Goal: Find specific page/section: Locate a particular part of the current website

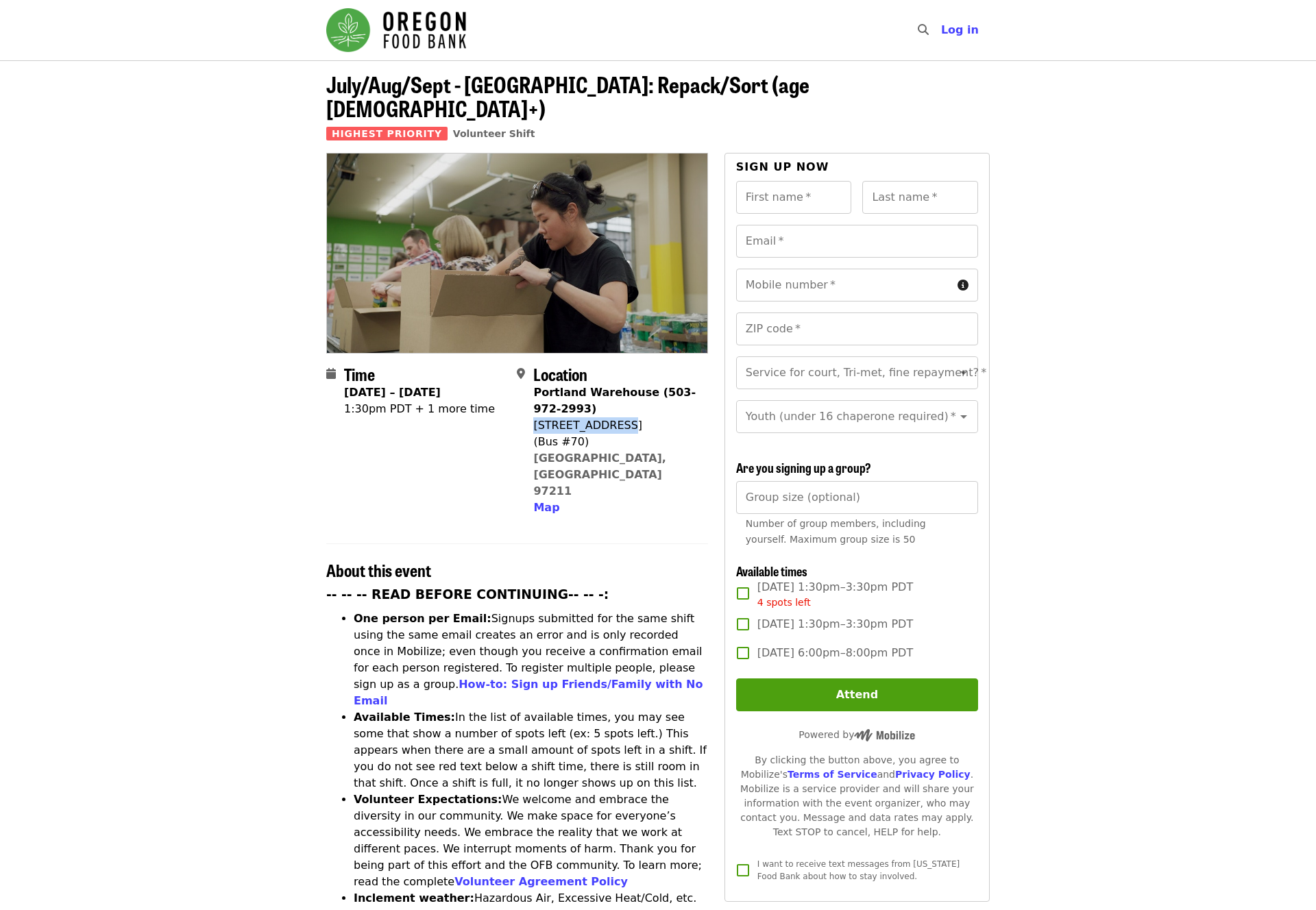
drag, startPoint x: 626, startPoint y: 398, endPoint x: 536, endPoint y: 397, distance: 90.0
click at [536, 417] on div "7900 NE 33rd Dr" at bounding box center [614, 425] width 164 height 16
click at [543, 501] on span "Map" at bounding box center [546, 507] width 26 height 13
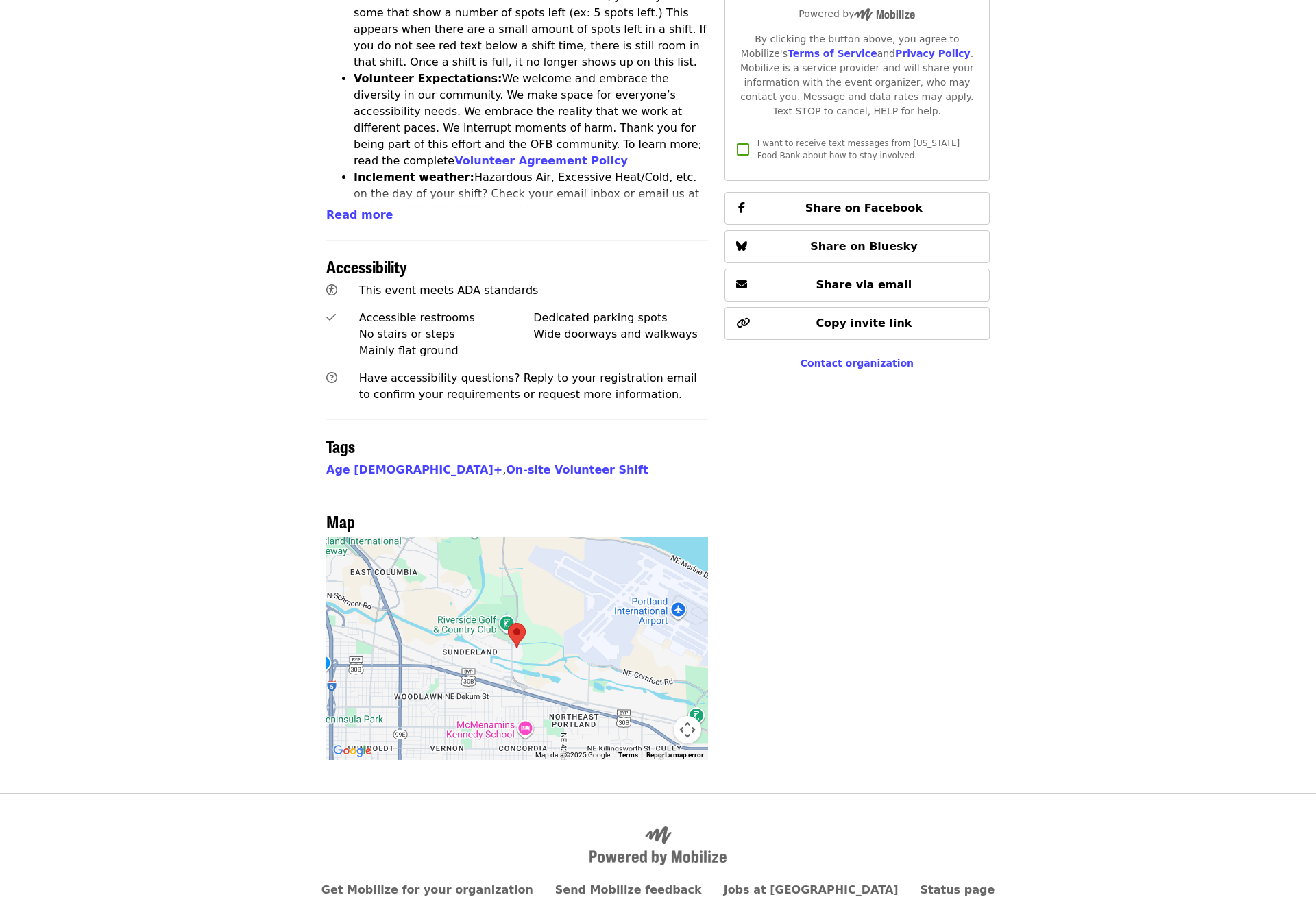
scroll to position [722, 0]
click at [508, 622] on area at bounding box center [508, 622] width 0 height 0
drag, startPoint x: 492, startPoint y: 609, endPoint x: 504, endPoint y: 595, distance: 18.4
click at [504, 595] on div at bounding box center [517, 647] width 382 height 222
click at [511, 603] on div at bounding box center [517, 647] width 382 height 222
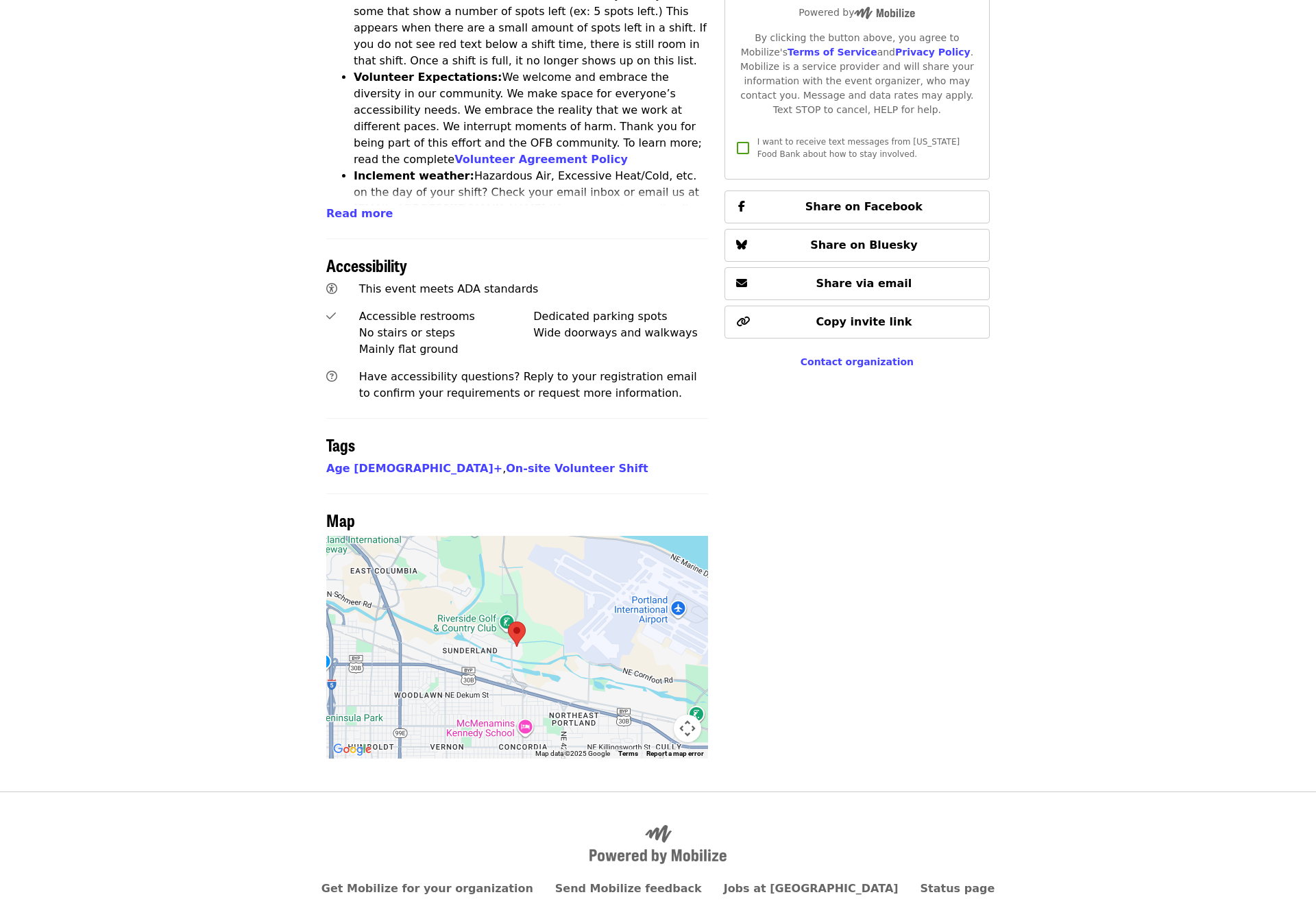
click at [511, 603] on div at bounding box center [517, 647] width 382 height 222
drag, startPoint x: 504, startPoint y: 596, endPoint x: 514, endPoint y: 595, distance: 10.0
click at [513, 597] on div at bounding box center [517, 647] width 382 height 222
drag, startPoint x: 526, startPoint y: 581, endPoint x: 526, endPoint y: 595, distance: 14.0
click at [526, 595] on div at bounding box center [517, 647] width 382 height 222
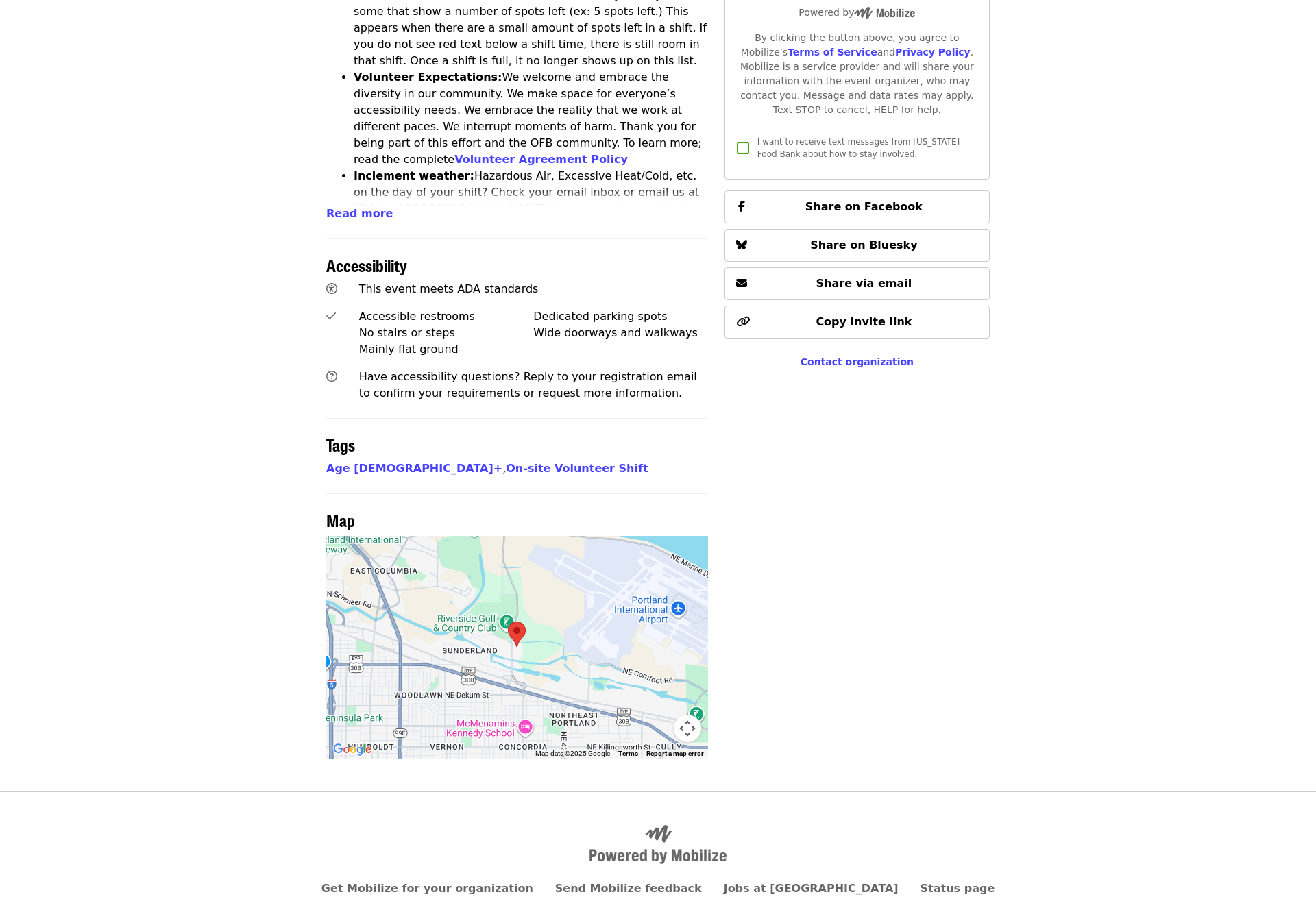
click at [690, 715] on button "Map camera controls" at bounding box center [688, 728] width 28 height 28
click at [658, 646] on button "Zoom in" at bounding box center [653, 660] width 28 height 28
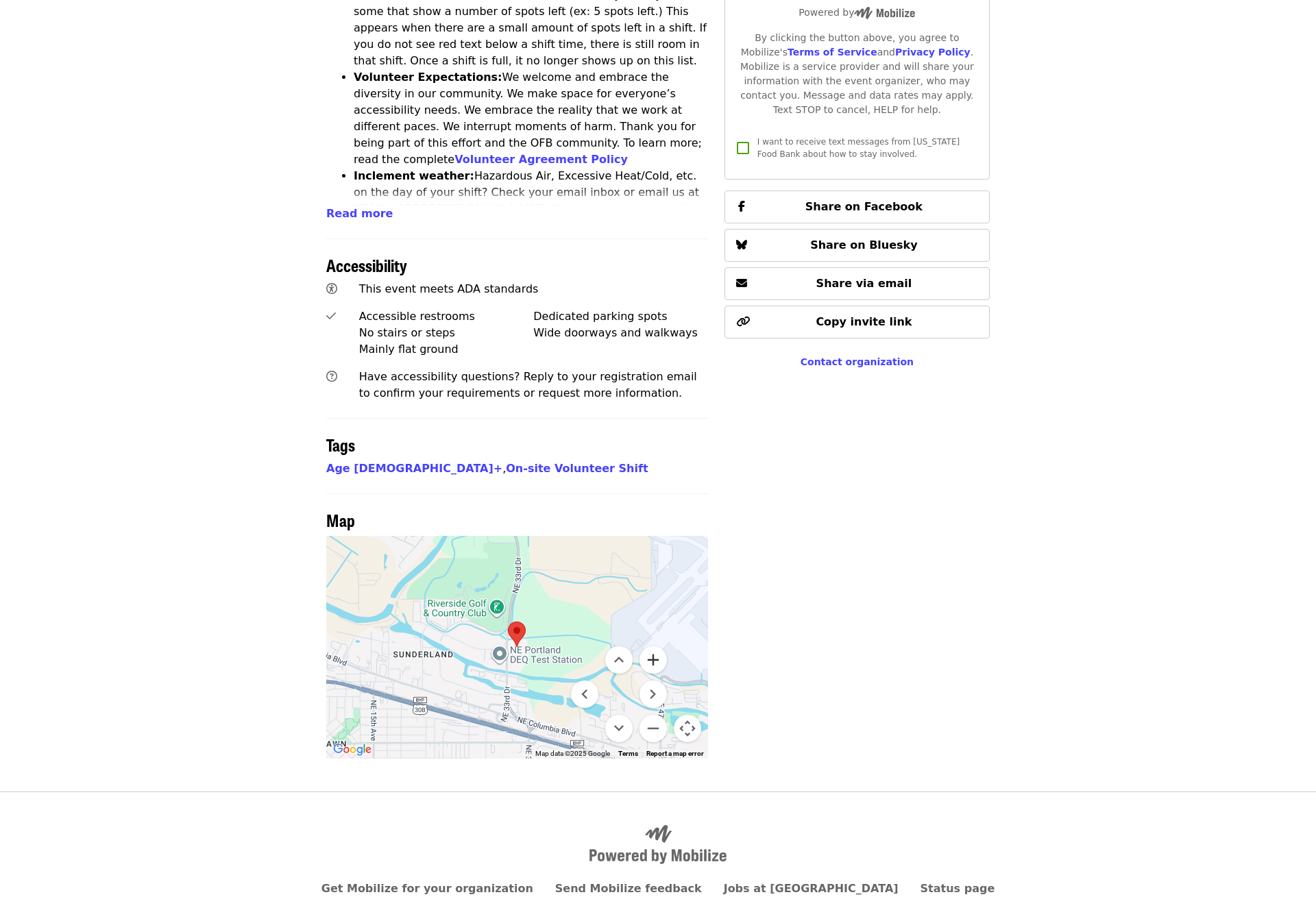
click at [658, 646] on button "Zoom in" at bounding box center [653, 660] width 28 height 28
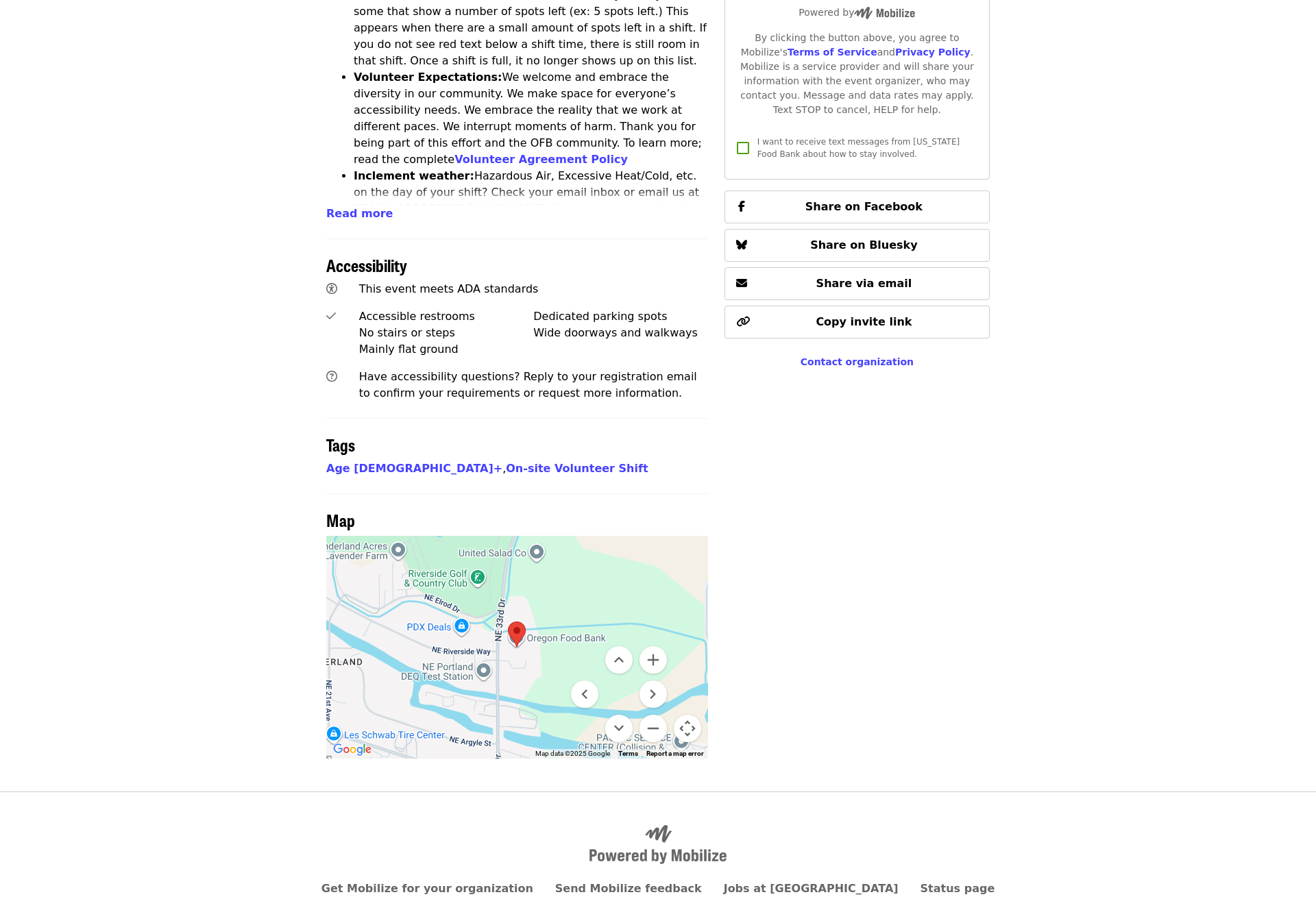
drag, startPoint x: 536, startPoint y: 582, endPoint x: 565, endPoint y: 554, distance: 40.3
click at [565, 554] on div at bounding box center [517, 647] width 382 height 222
click at [656, 646] on button "Zoom in" at bounding box center [653, 660] width 28 height 28
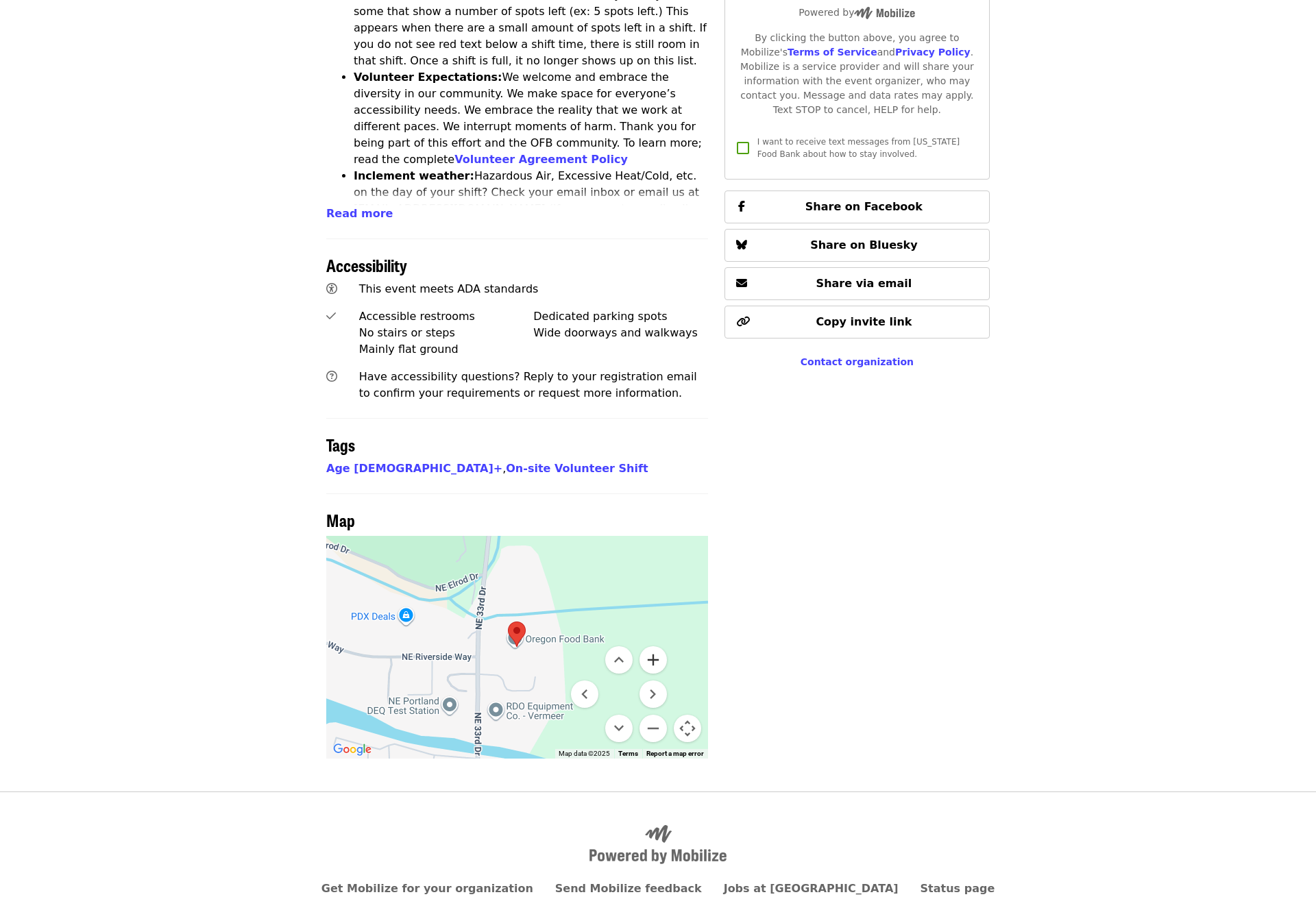
click at [656, 646] on button "Zoom in" at bounding box center [653, 660] width 28 height 28
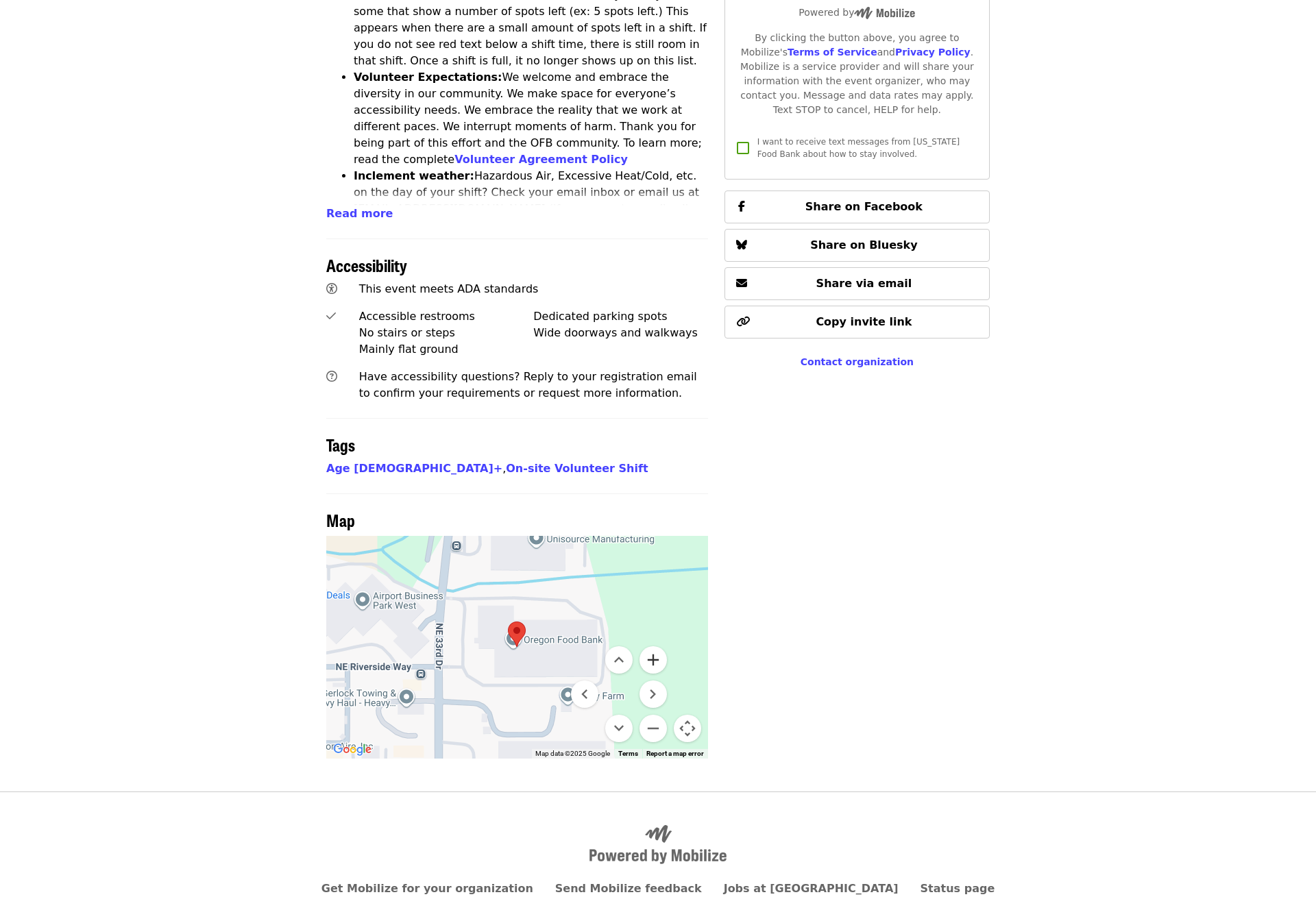
click at [656, 646] on button "Zoom in" at bounding box center [653, 660] width 28 height 28
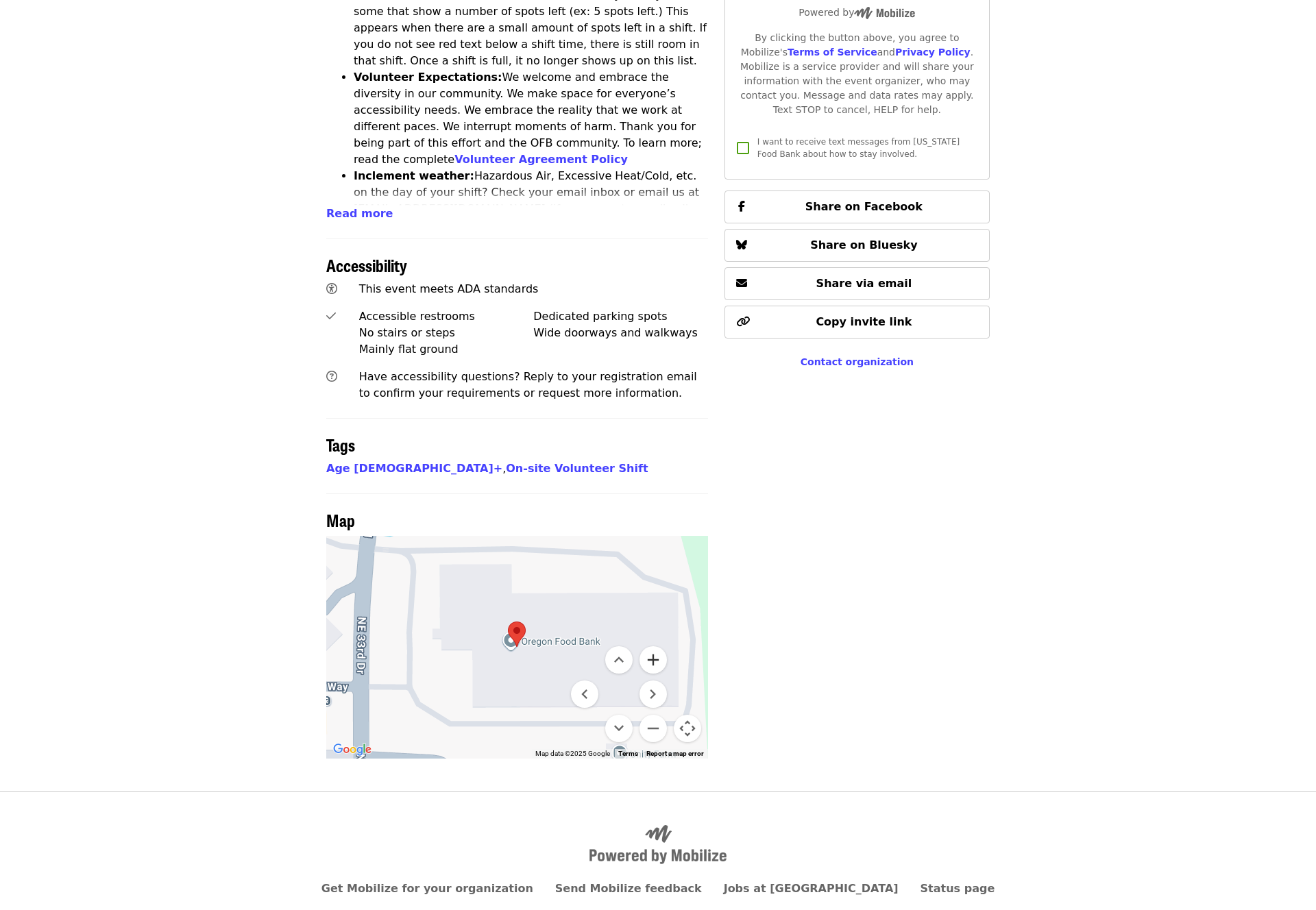
click at [656, 646] on button "Zoom in" at bounding box center [653, 660] width 28 height 28
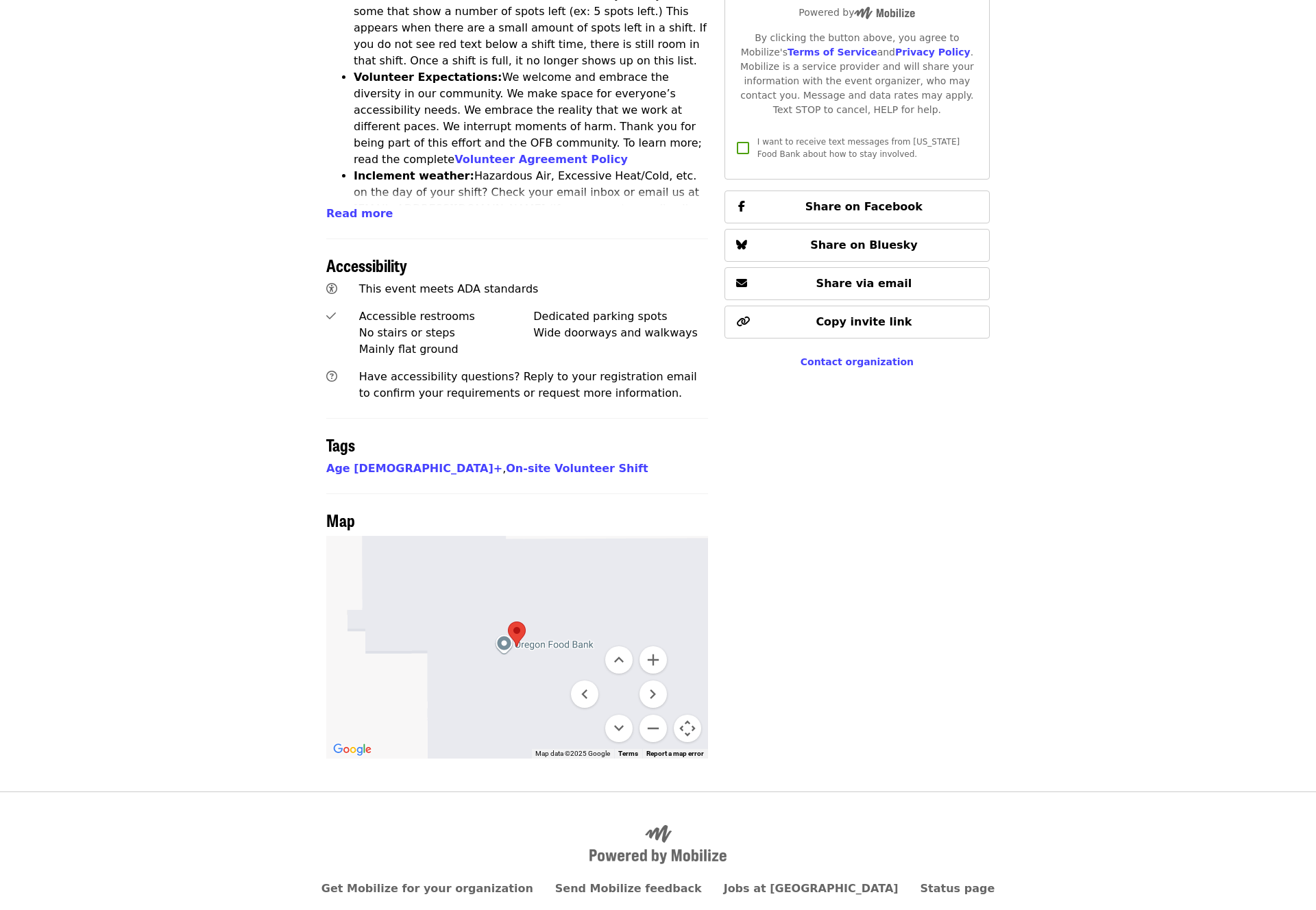
click at [503, 584] on div at bounding box center [517, 647] width 382 height 222
click at [580, 547] on div at bounding box center [517, 647] width 382 height 222
click at [652, 715] on button "Zoom out" at bounding box center [653, 728] width 28 height 28
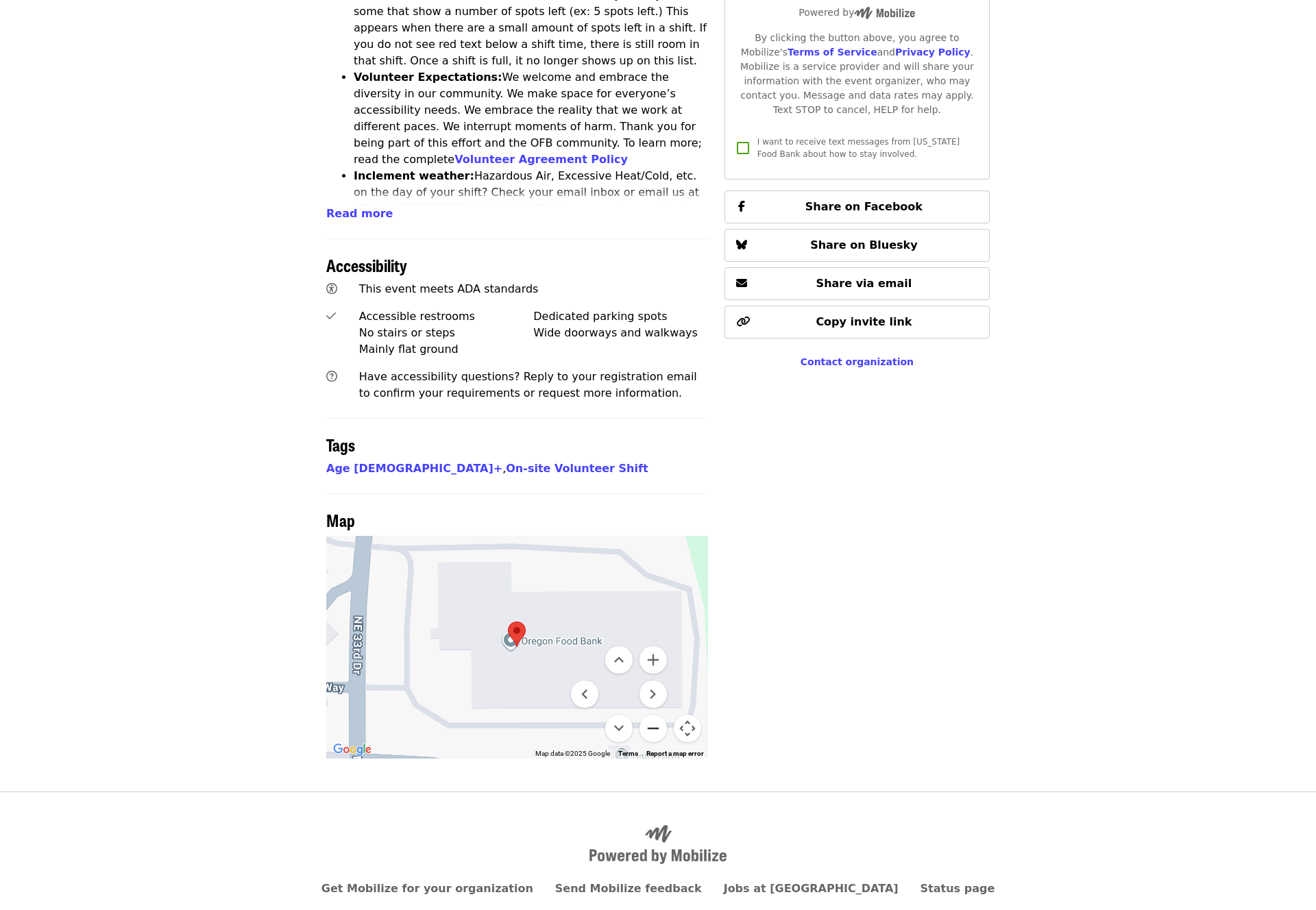
click at [652, 715] on button "Zoom out" at bounding box center [653, 728] width 28 height 28
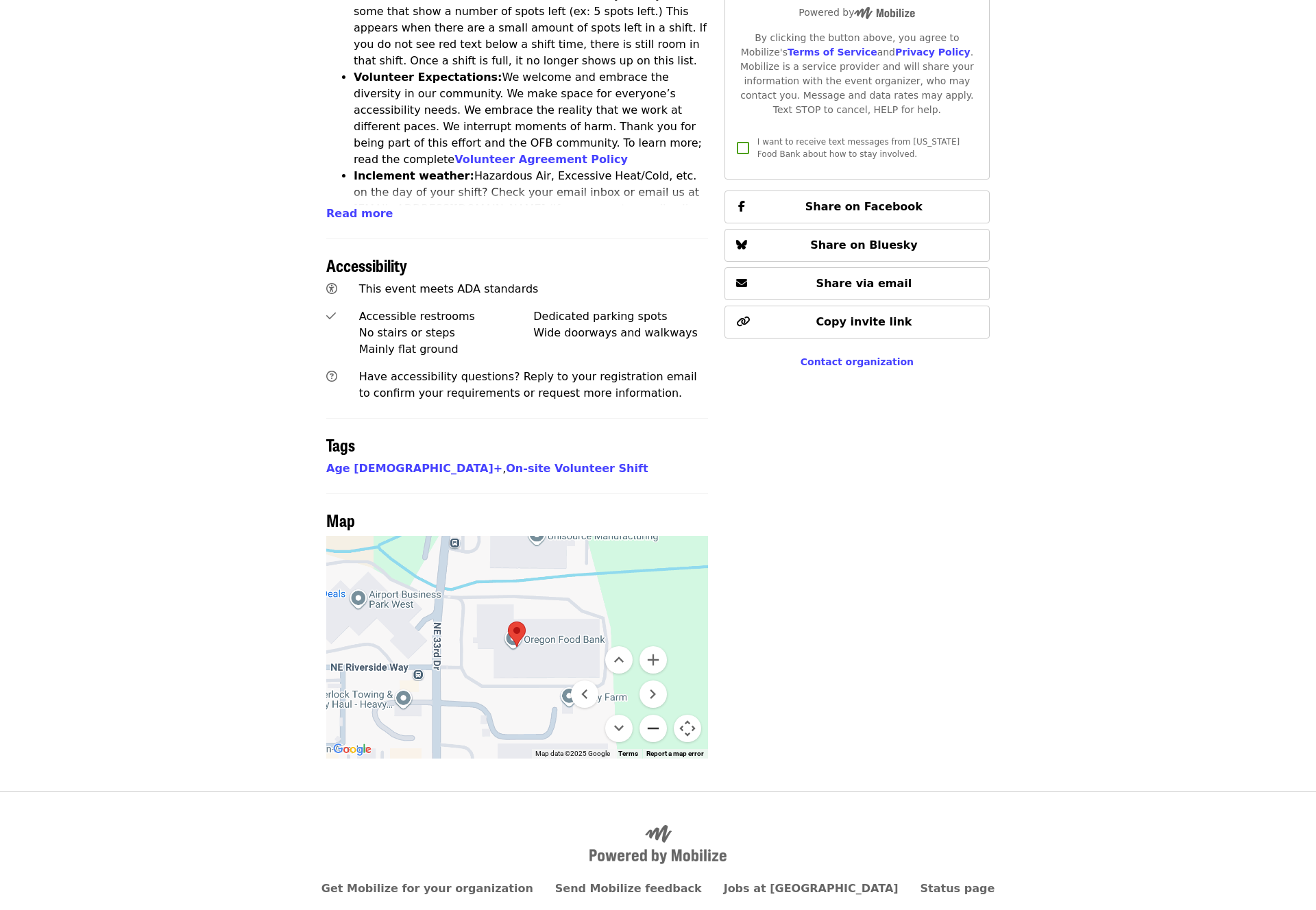
click at [652, 715] on button "Zoom out" at bounding box center [653, 728] width 28 height 28
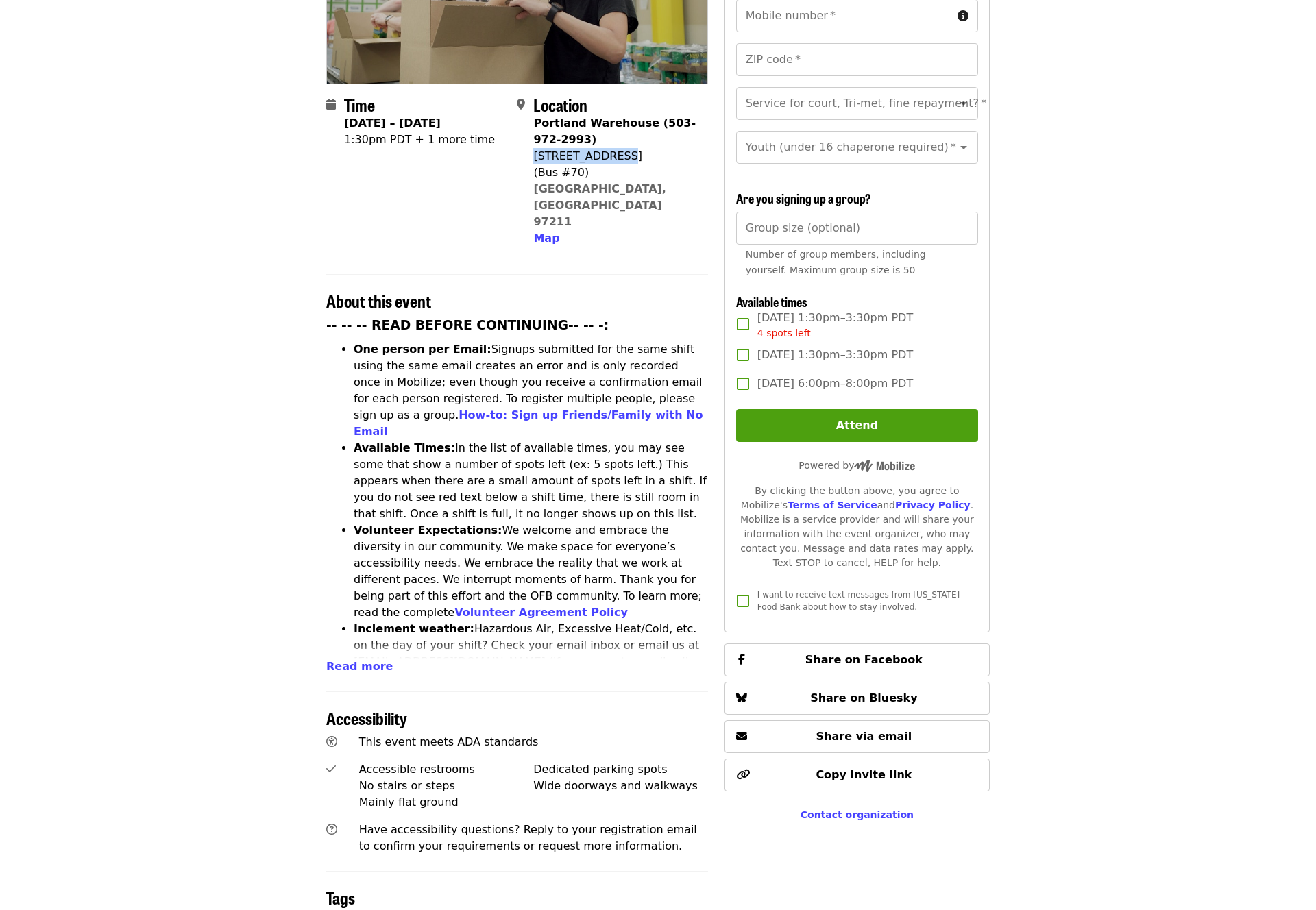
scroll to position [270, 0]
click at [356, 659] on span "Read more" at bounding box center [359, 665] width 67 height 13
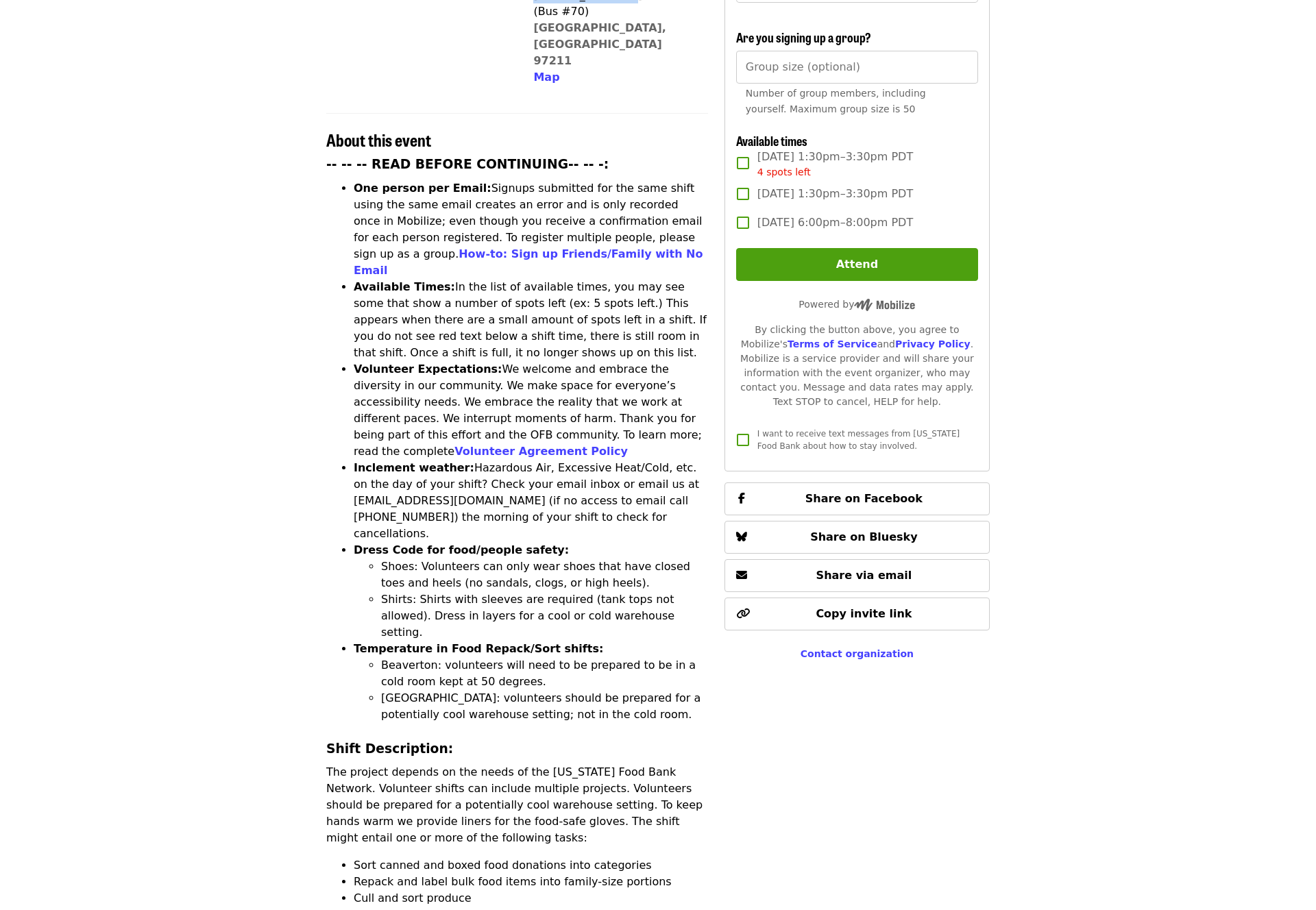
scroll to position [0, 0]
